Goal: Task Accomplishment & Management: Manage account settings

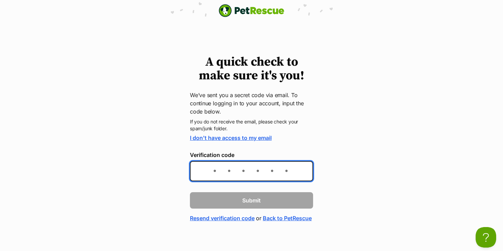
click at [255, 175] on input "Verification code" at bounding box center [251, 171] width 123 height 20
paste input "ebc489"
type input "ebc489"
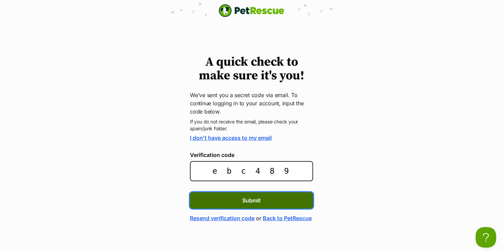
click at [259, 207] on button "Submit" at bounding box center [251, 200] width 123 height 16
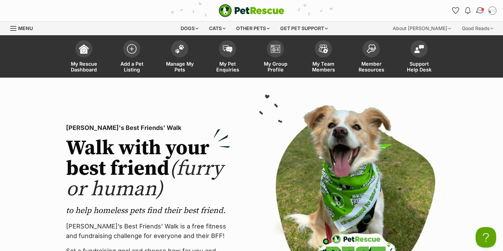
click at [483, 12] on img "Conversations" at bounding box center [480, 10] width 9 height 9
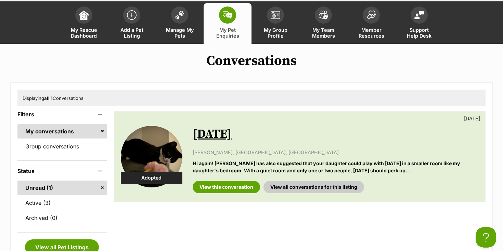
scroll to position [38, 0]
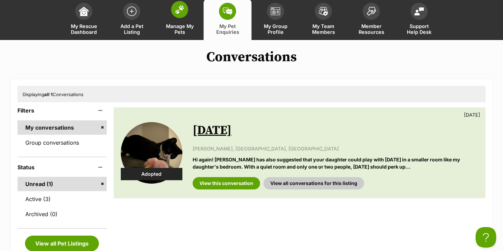
click at [187, 21] on link "Manage My Pets" at bounding box center [180, 19] width 48 height 41
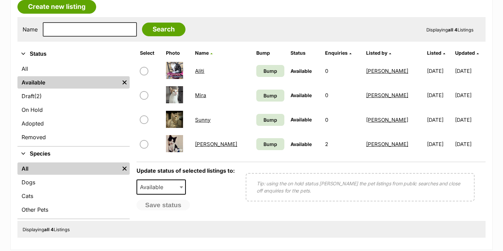
scroll to position [136, 0]
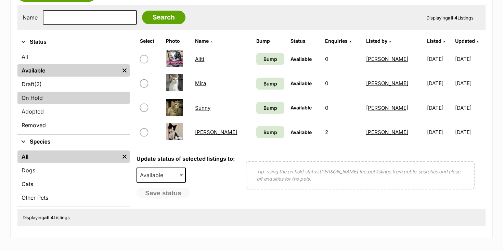
click at [42, 96] on link "On Hold" at bounding box center [73, 98] width 112 height 12
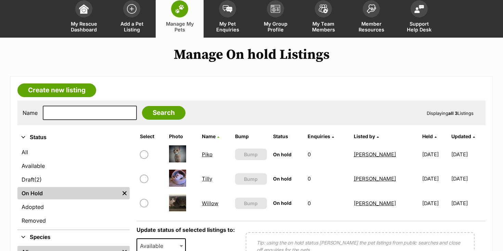
scroll to position [40, 0]
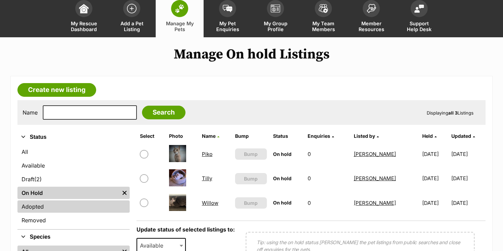
click at [40, 205] on link "Adopted" at bounding box center [73, 207] width 112 height 12
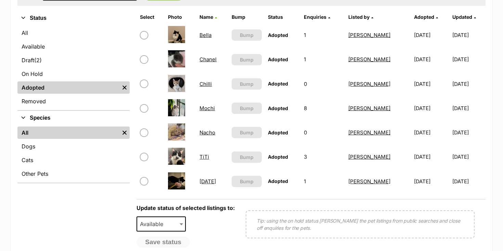
scroll to position [161, 0]
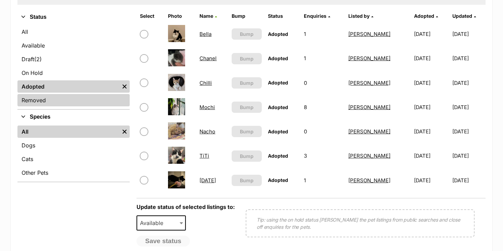
click at [28, 100] on link "Removed" at bounding box center [73, 100] width 112 height 12
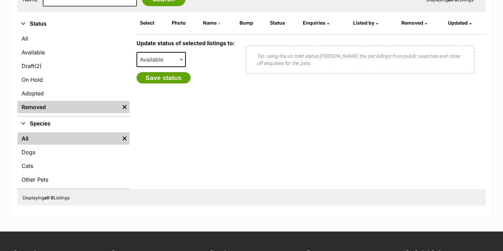
scroll to position [148, 0]
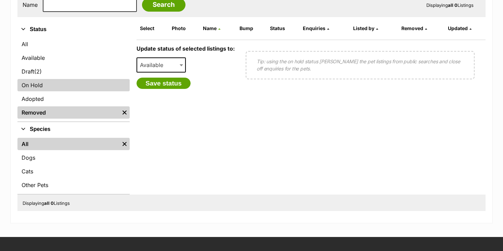
click at [43, 83] on link "On Hold" at bounding box center [73, 85] width 112 height 12
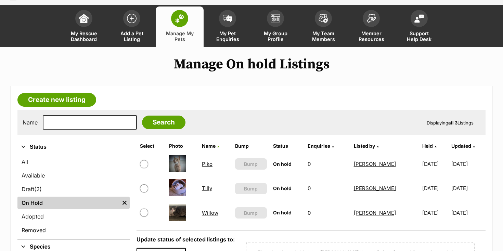
scroll to position [35, 0]
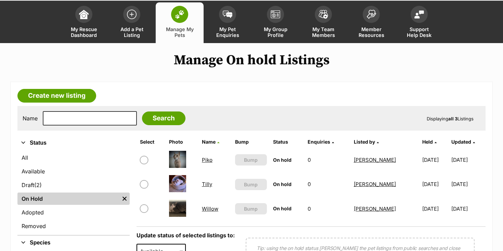
click at [202, 161] on link "Piko" at bounding box center [207, 160] width 11 height 7
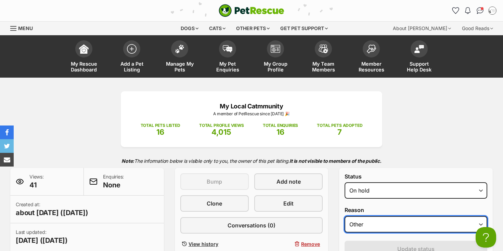
click at [385, 227] on select "Please select a reason Medical reasons Reviewing applications Adoption pending …" at bounding box center [416, 224] width 143 height 16
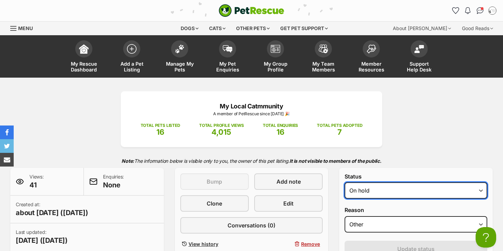
click at [413, 194] on select "Draft Available On hold Adopted" at bounding box center [416, 190] width 143 height 16
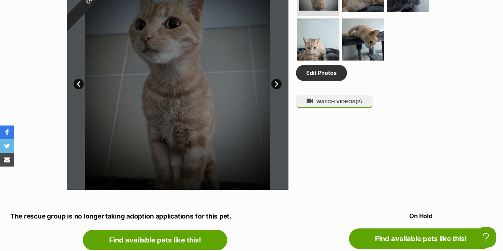
scroll to position [444, 0]
